Goal: Information Seeking & Learning: Learn about a topic

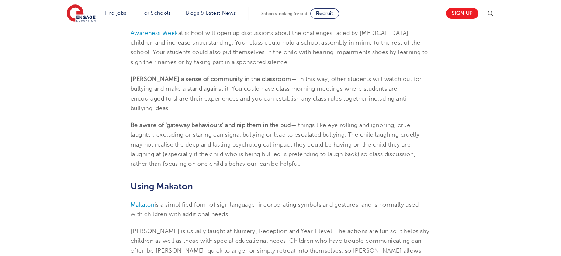
scroll to position [1475, 0]
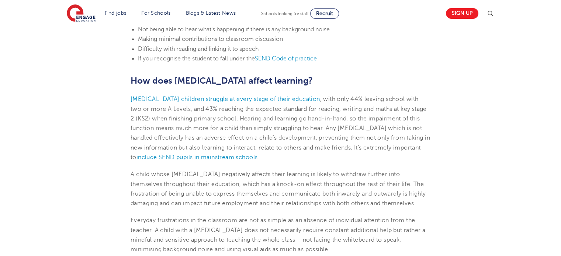
scroll to position [738, 0]
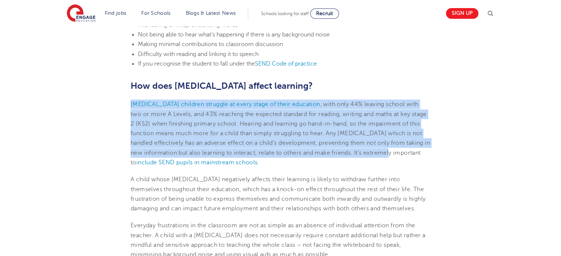
drag, startPoint x: 130, startPoint y: 103, endPoint x: 426, endPoint y: 148, distance: 300.0
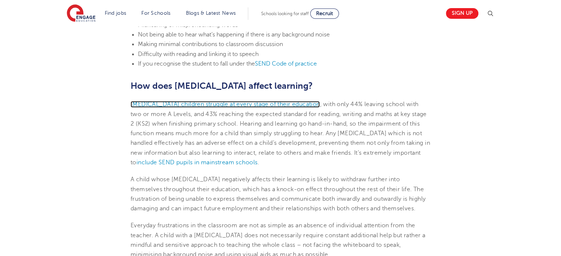
click at [234, 103] on span "[MEDICAL_DATA] children struggle at every stage of their education" at bounding box center [225, 104] width 189 height 7
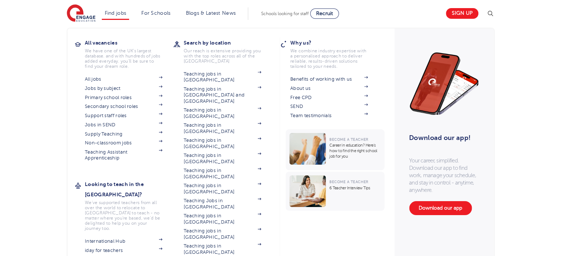
scroll to position [834, 0]
drag, startPoint x: 342, startPoint y: 146, endPoint x: 161, endPoint y: 139, distance: 181.6
click at [395, 107] on div "All vacancies We have one of the UK's largest database. and with hundreds of jo…" at bounding box center [280, 155] width 427 height 254
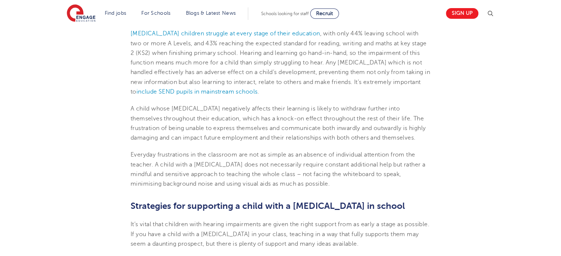
scroll to position [760, 0]
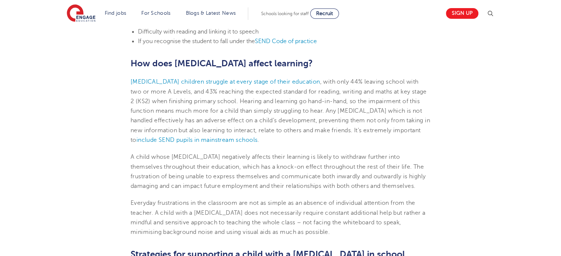
drag, startPoint x: 119, startPoint y: 75, endPoint x: 369, endPoint y: 229, distance: 293.3
copy section "Loremip-dolorsit ametcons adipisci el seddo eiusm te incid utlaboree , dolo mag…"
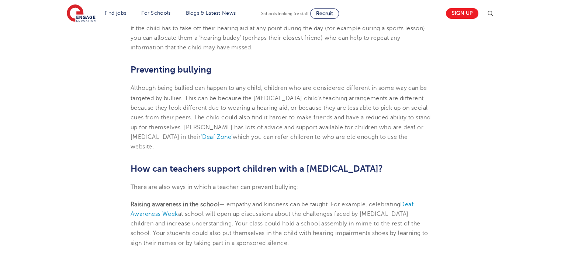
scroll to position [1313, 0]
